Goal: Task Accomplishment & Management: Manage account settings

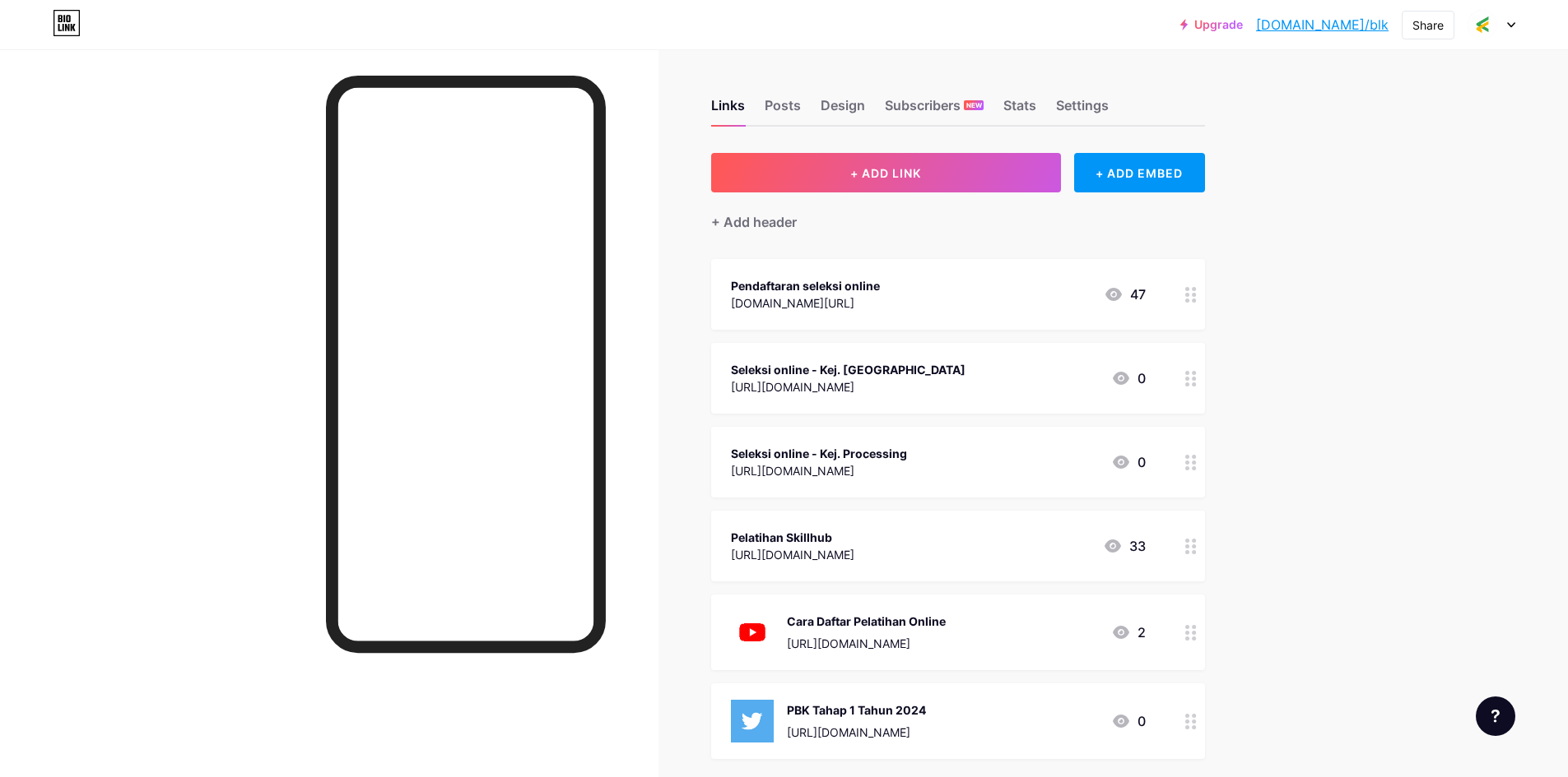
click at [952, 384] on div "[URL][DOMAIN_NAME]" at bounding box center [848, 387] width 235 height 17
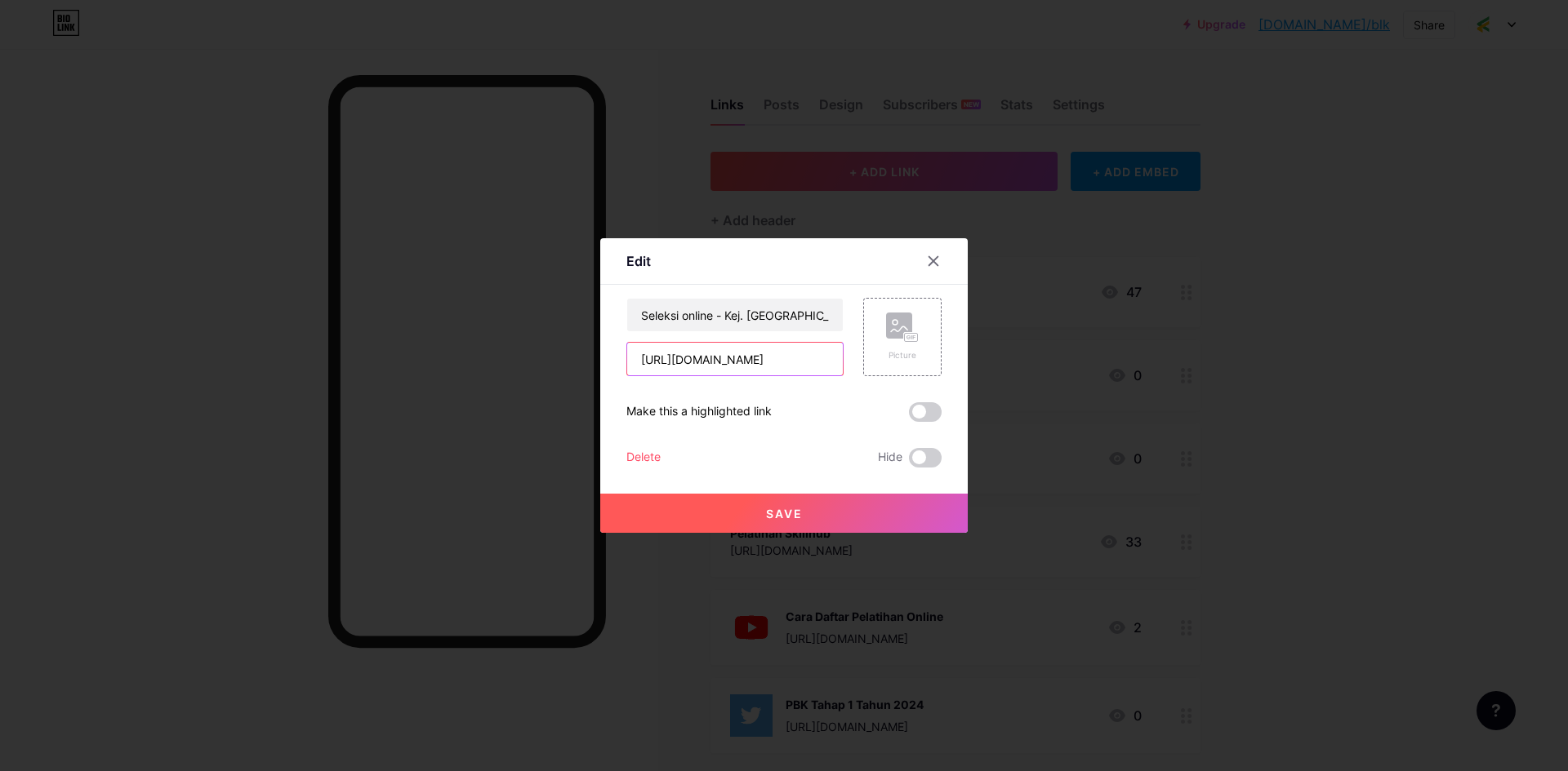
click at [806, 361] on input "[URL][DOMAIN_NAME]" at bounding box center [734, 359] width 216 height 33
click at [836, 509] on button "Save" at bounding box center [784, 513] width 367 height 39
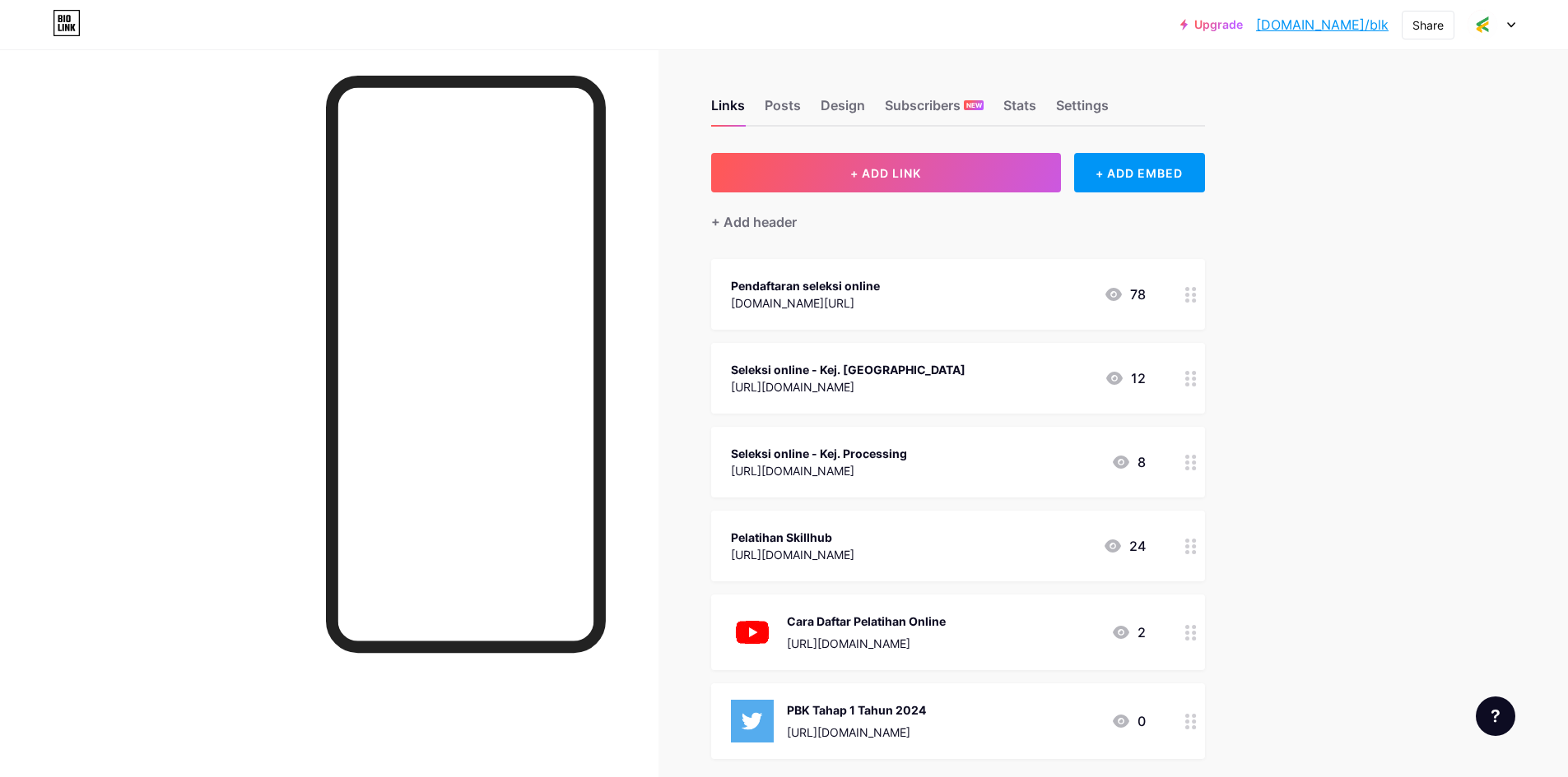
click at [1371, 29] on link "[DOMAIN_NAME]/blk" at bounding box center [1322, 25] width 132 height 20
click at [925, 294] on div "Pendaftaran seleksi online [DOMAIN_NAME][URL] 78" at bounding box center [938, 294] width 414 height 37
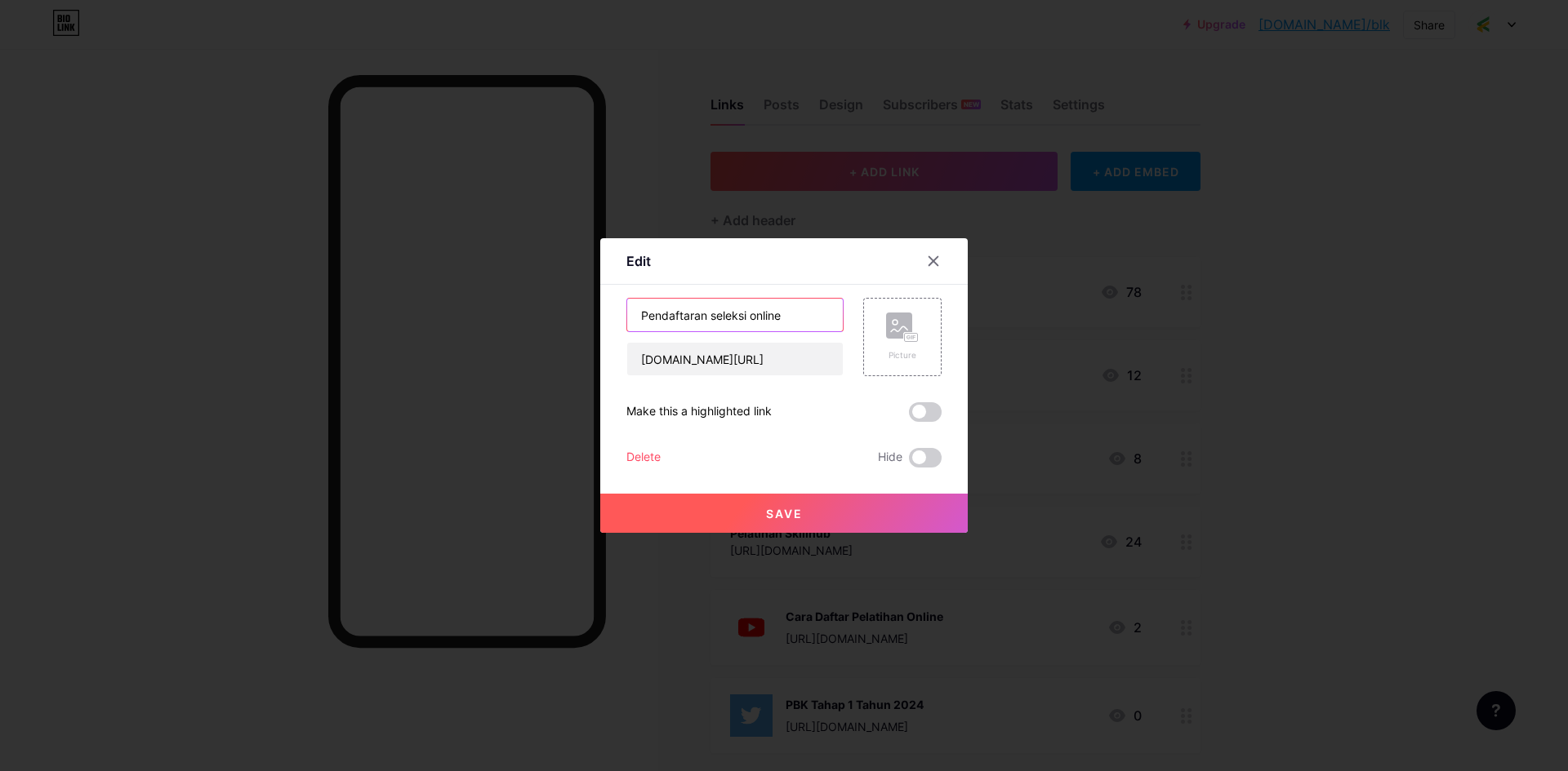
drag, startPoint x: 785, startPoint y: 321, endPoint x: 567, endPoint y: 322, distance: 218.0
click at [567, 322] on div "Edit Content YouTube Play YouTube video without leaving your page. ADD Vimeo Pl…" at bounding box center [784, 386] width 1568 height 771
type input "Konfirmasi Pendaftaran"
click at [785, 516] on span "Save" at bounding box center [784, 513] width 36 height 14
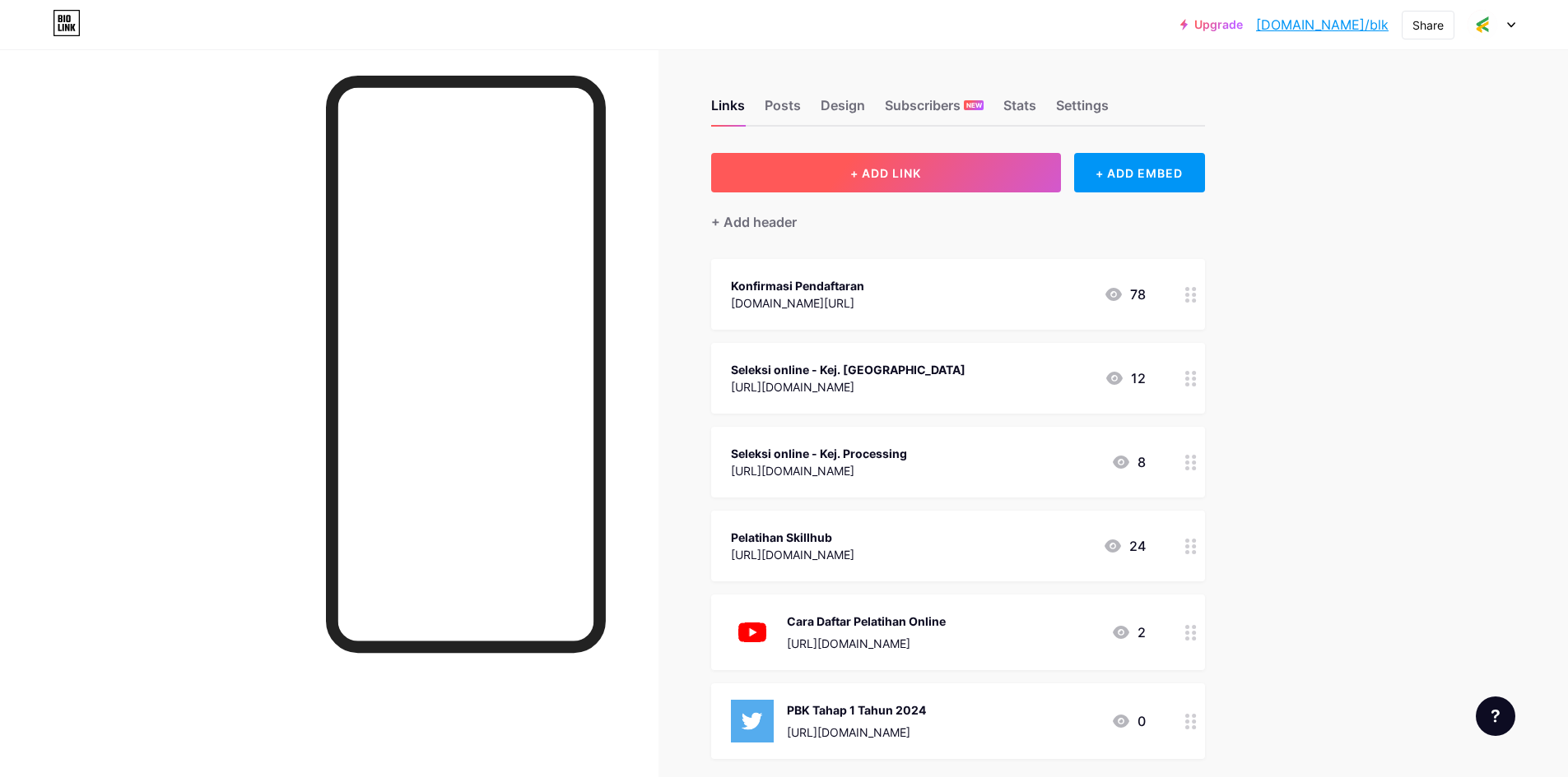
click at [911, 183] on button "+ ADD LINK" at bounding box center [886, 172] width 350 height 39
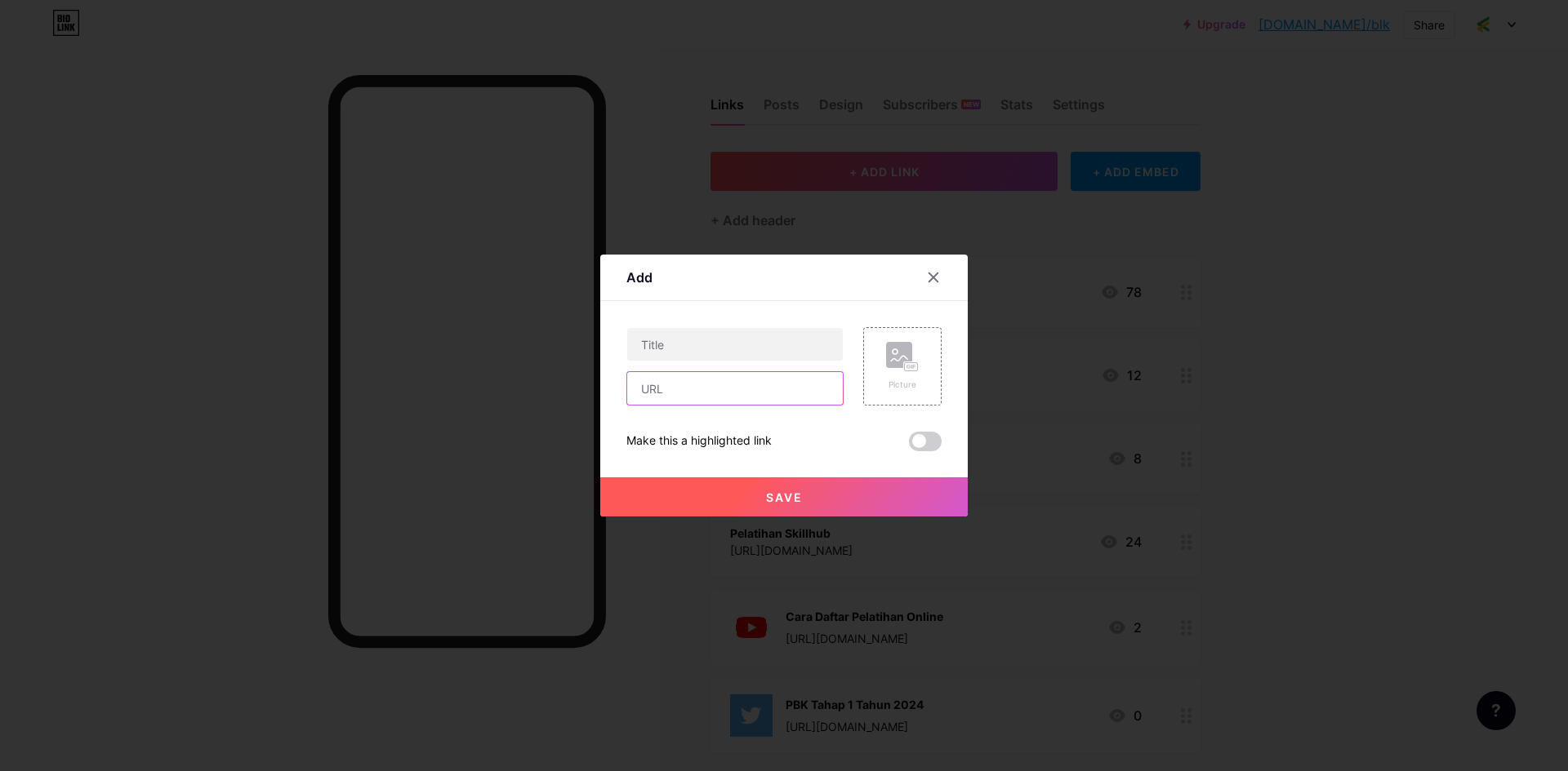
click at [704, 395] on input "text" at bounding box center [734, 389] width 216 height 33
paste input "[URL][DOMAIN_NAME][DATE]"
type input "[URL][DOMAIN_NAME][DATE]"
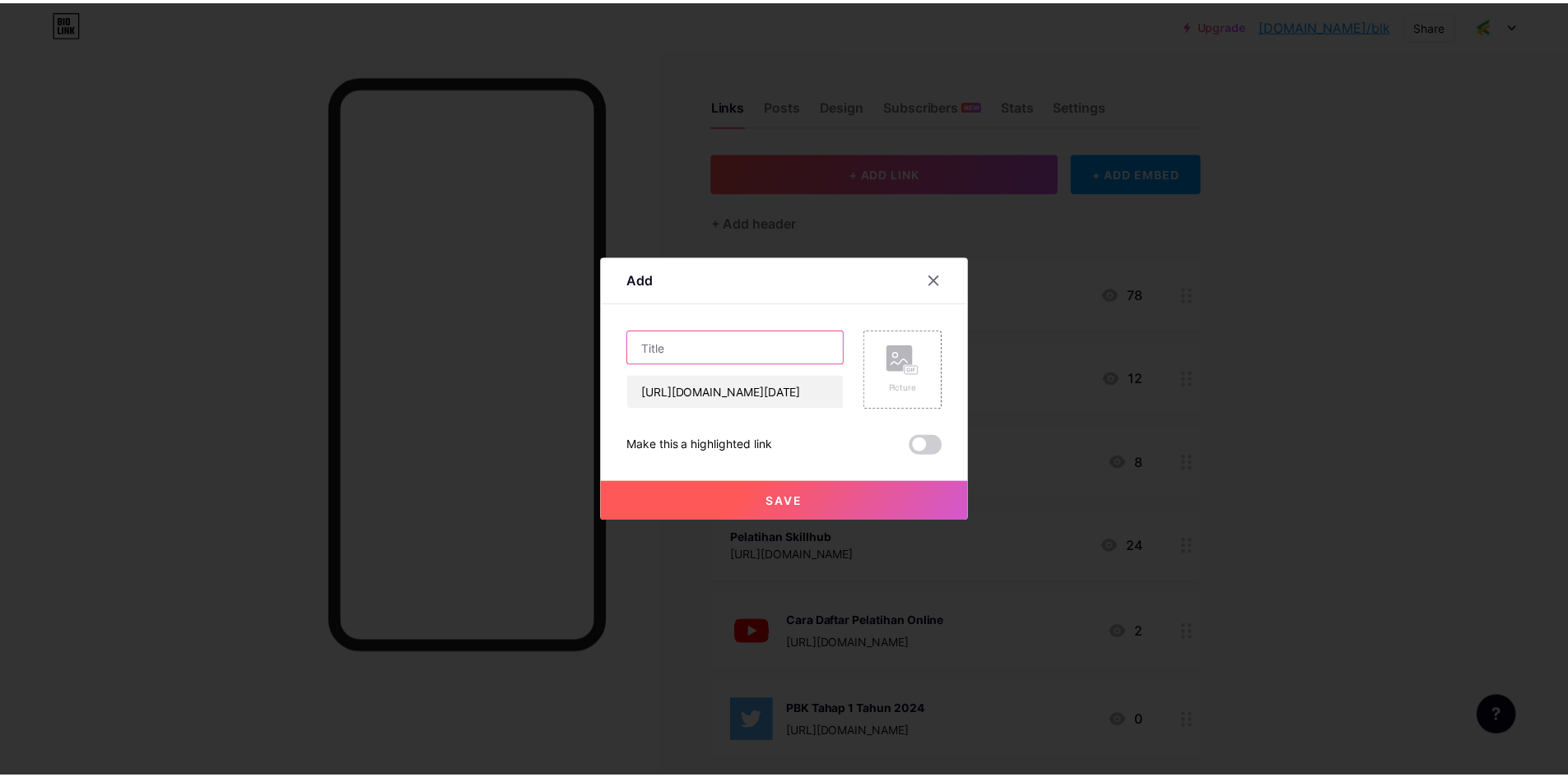
scroll to position [0, 0]
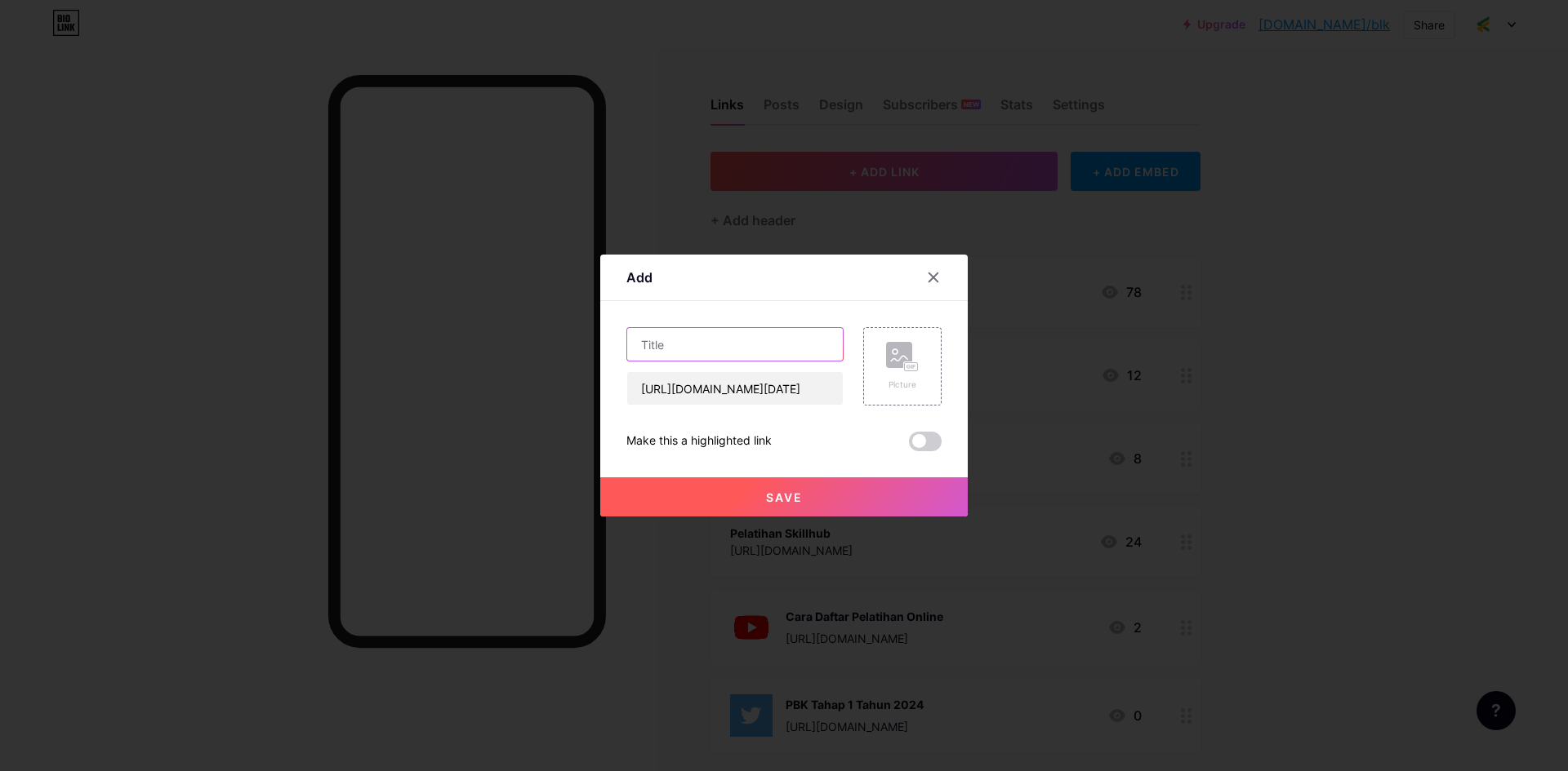
click at [722, 343] on input "text" at bounding box center [734, 344] width 216 height 33
type input "P"
type input "Daftar Pelatihan Online"
click at [766, 499] on span "Save" at bounding box center [784, 497] width 36 height 14
